Goal: Navigation & Orientation: Find specific page/section

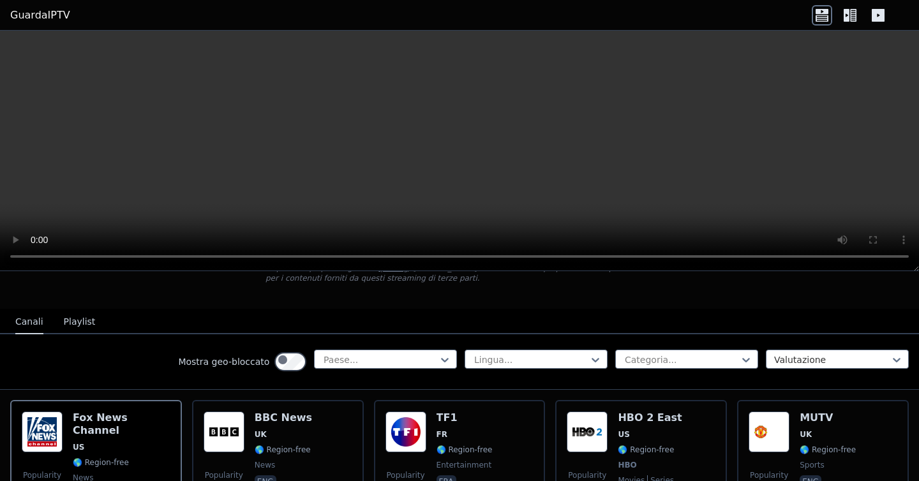
scroll to position [140, 0]
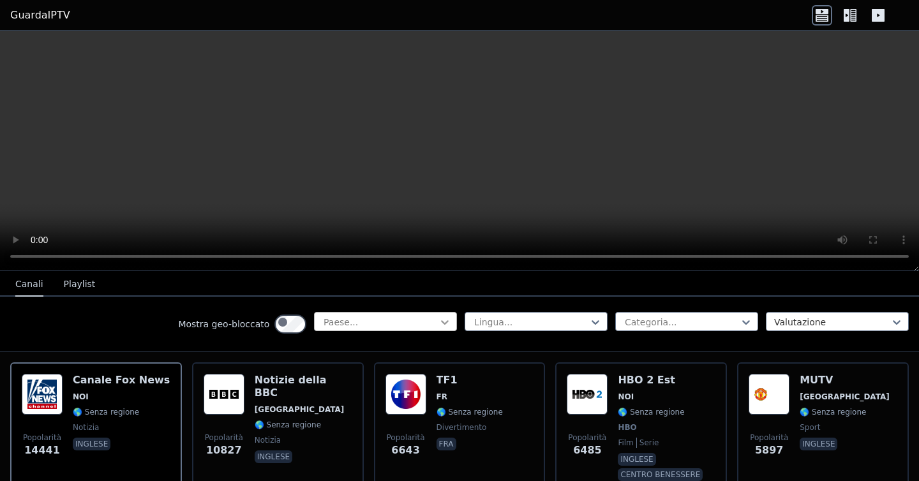
click at [439, 329] on icon at bounding box center [445, 322] width 13 height 13
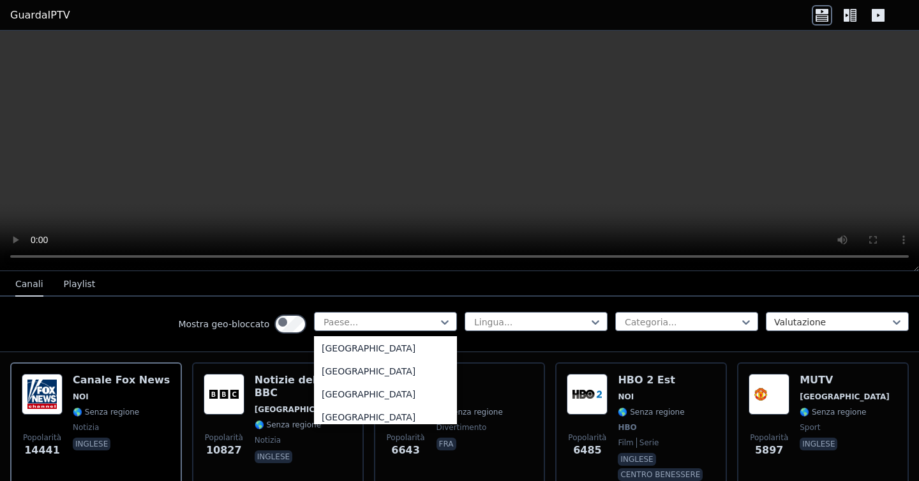
scroll to position [83, 0]
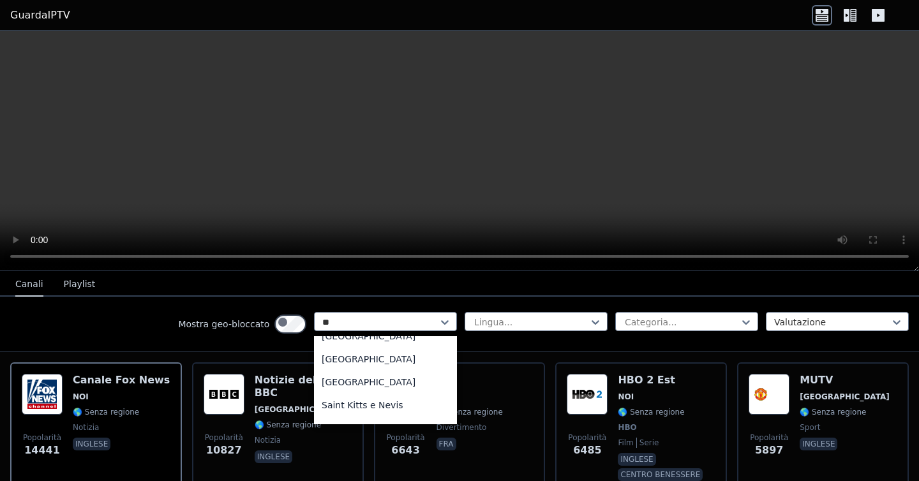
type input "***"
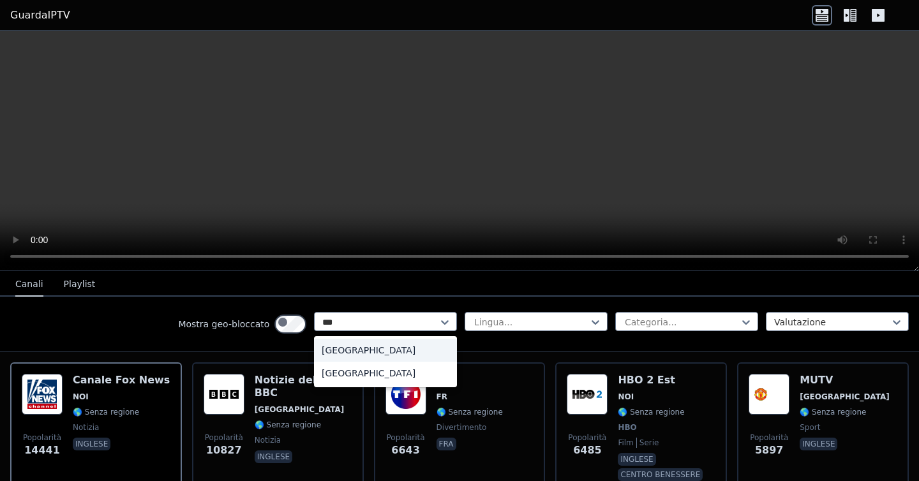
click at [314, 362] on div "[GEOGRAPHIC_DATA]" at bounding box center [385, 350] width 143 height 23
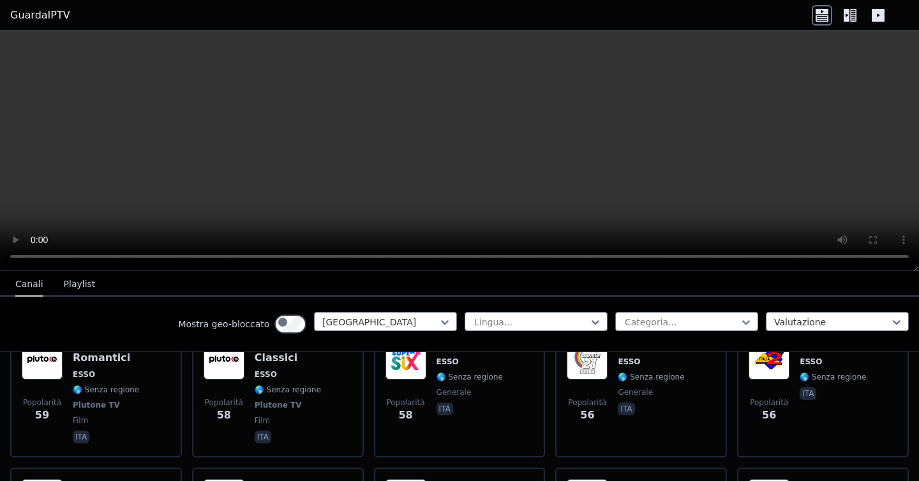
scroll to position [1286, 0]
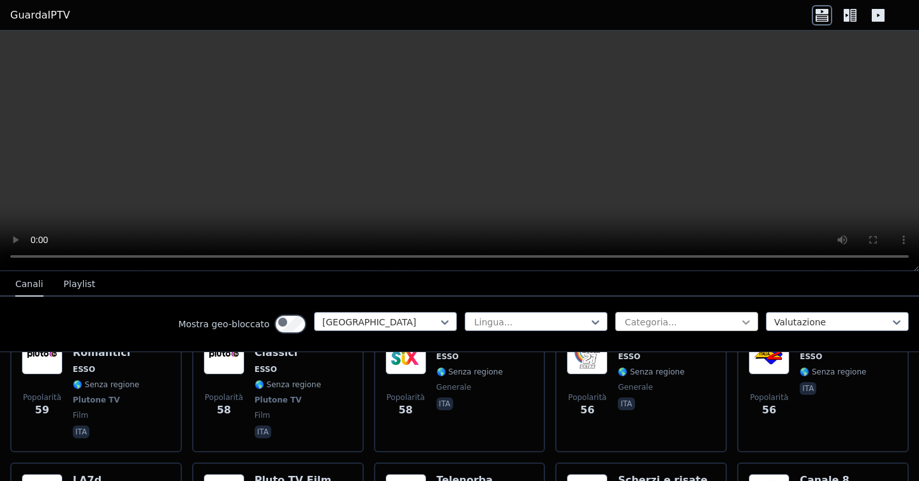
click at [740, 329] on icon at bounding box center [746, 322] width 13 height 13
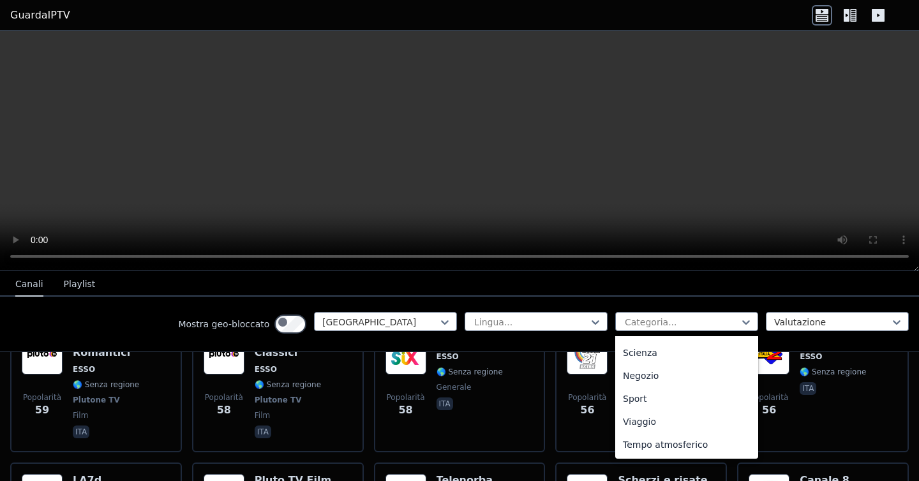
scroll to position [586, 0]
click at [623, 404] on font "Sport" at bounding box center [635, 399] width 24 height 10
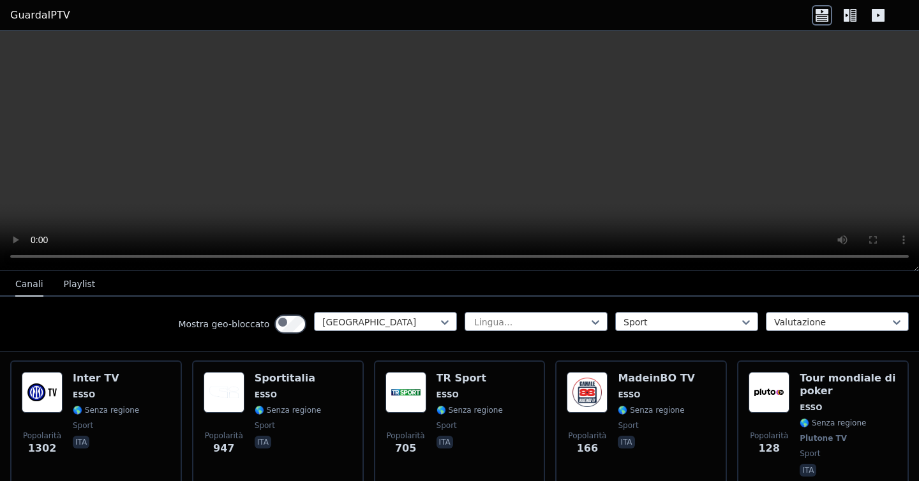
scroll to position [143, 0]
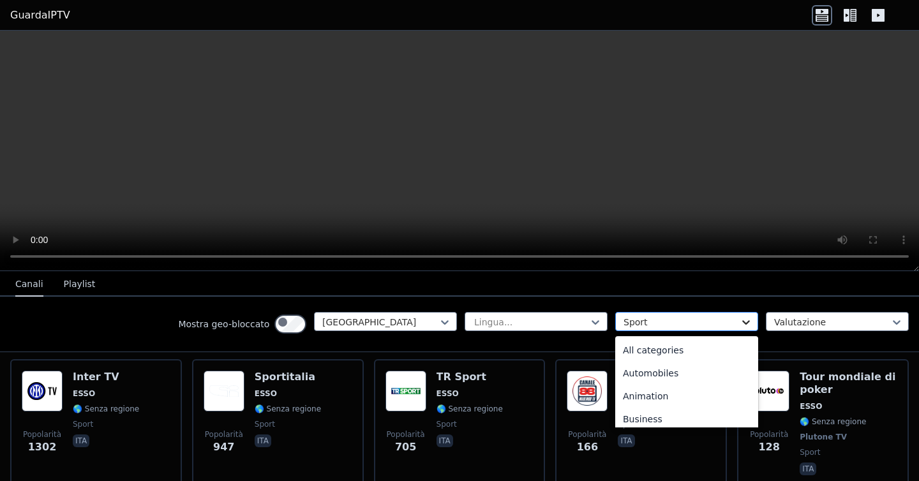
click at [740, 329] on icon at bounding box center [746, 322] width 13 height 13
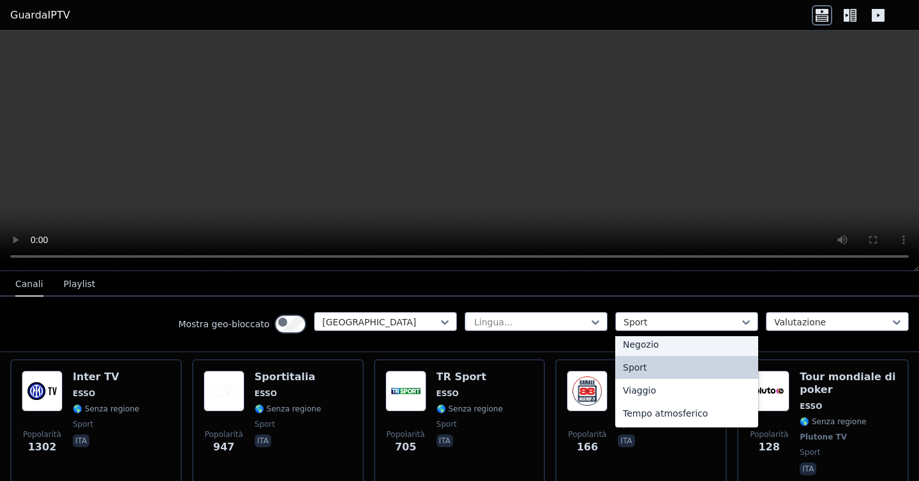
scroll to position [536, 0]
click at [623, 304] on font "Serie" at bounding box center [634, 299] width 23 height 10
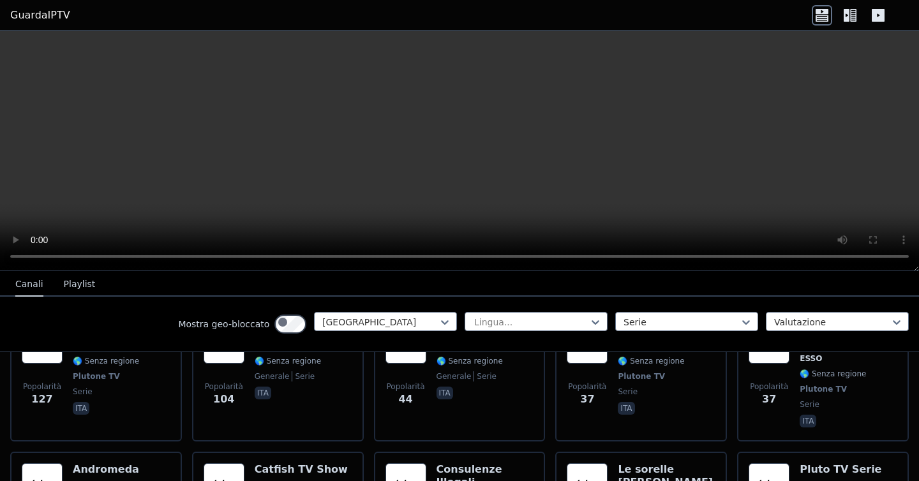
scroll to position [225, 0]
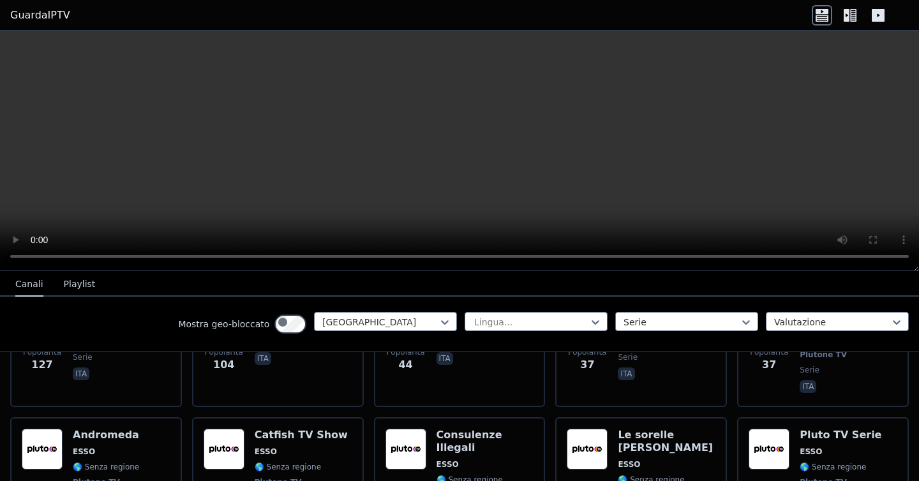
click at [49, 21] on font "GuardaIPTV" at bounding box center [40, 15] width 60 height 12
